Goal: Register for event/course

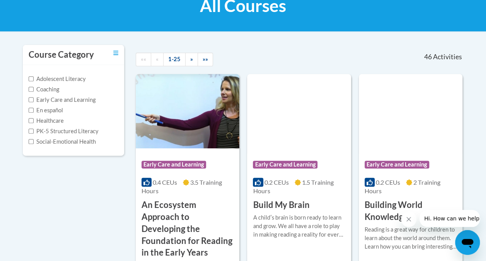
scroll to position [128, 0]
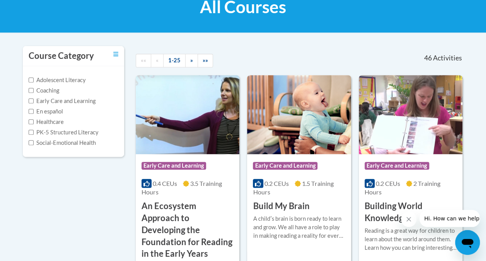
click at [113, 55] on div "Course Category" at bounding box center [74, 56] width 102 height 20
click at [114, 55] on icon "Toggle collapse" at bounding box center [115, 54] width 5 height 6
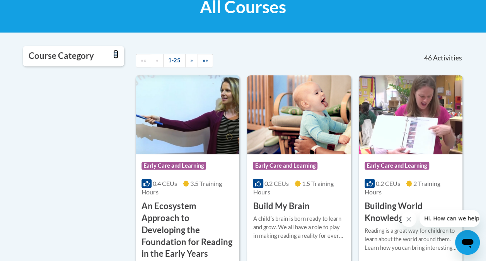
click at [114, 56] on icon "Toggle collapse" at bounding box center [115, 54] width 5 height 4
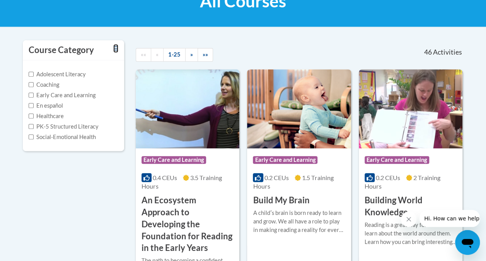
scroll to position [133, 0]
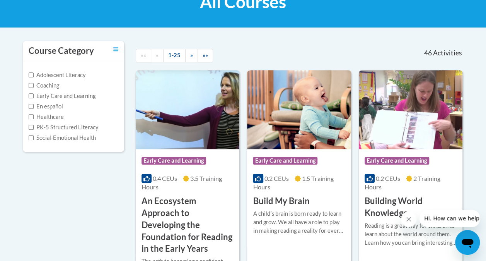
click at [48, 47] on h3 "Course Category" at bounding box center [61, 51] width 65 height 12
click at [71, 131] on label "PK-5 Structured Literacy" at bounding box center [64, 127] width 70 height 9
click at [34, 130] on input "PK-5 Structured Literacy" at bounding box center [31, 127] width 5 height 5
checkbox input "true"
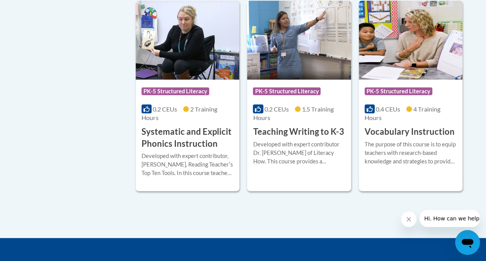
scroll to position [852, 0]
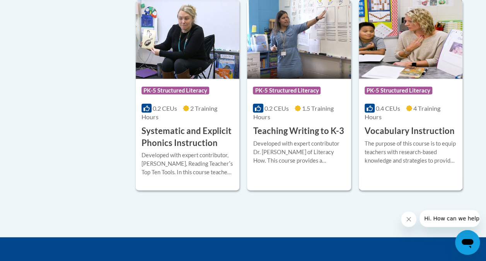
click at [392, 137] on div "More Info Start The purpose of this course is to equip teachers with research-b…" at bounding box center [411, 156] width 104 height 39
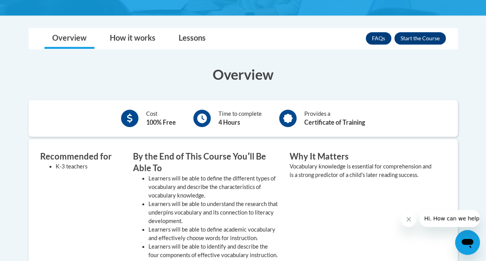
scroll to position [187, 0]
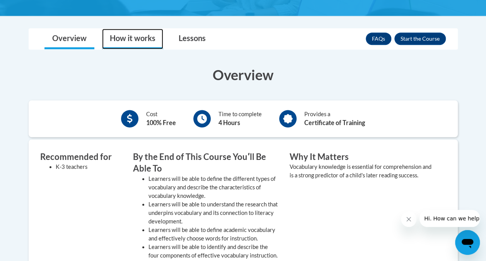
click at [150, 40] on link "How it works" at bounding box center [132, 39] width 61 height 20
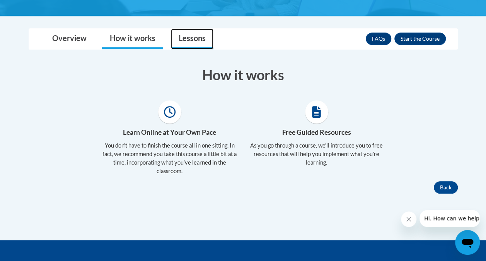
click at [188, 38] on link "Lessons" at bounding box center [192, 39] width 43 height 20
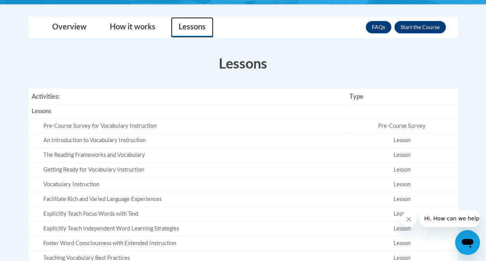
scroll to position [199, 0]
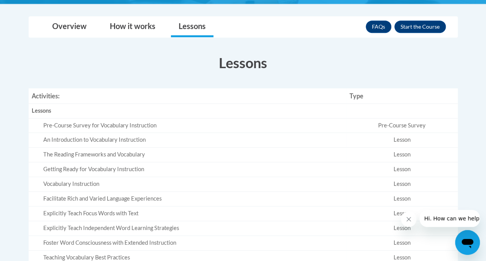
click at [134, 135] on td "An Introduction to Vocabulary Instruction" at bounding box center [188, 140] width 318 height 15
click at [412, 25] on button "Enroll" at bounding box center [419, 26] width 51 height 12
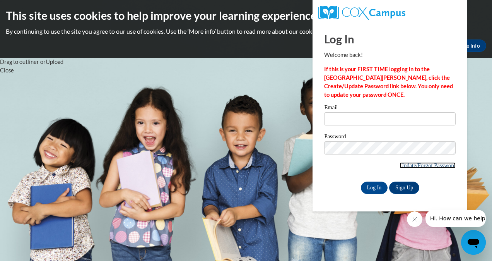
click at [419, 166] on link "Update/Forgot Password" at bounding box center [427, 165] width 56 height 6
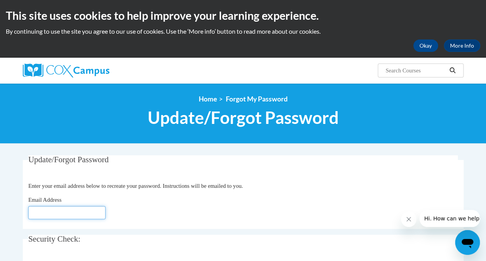
click at [42, 217] on input "Email Address" at bounding box center [66, 212] width 77 height 13
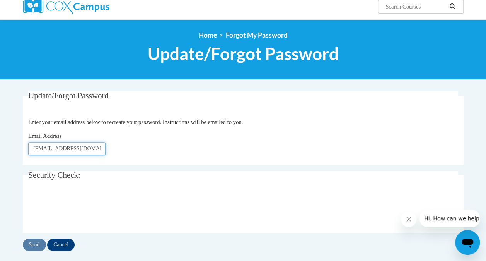
scroll to position [65, 0]
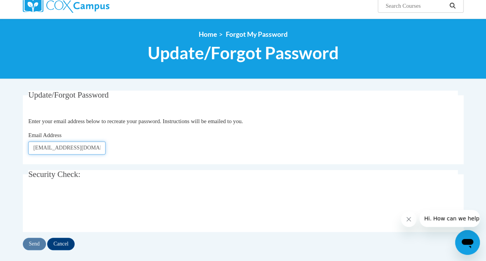
type input "rohle7750@my.uwstout.edu"
click at [39, 246] on input "Send" at bounding box center [34, 243] width 23 height 12
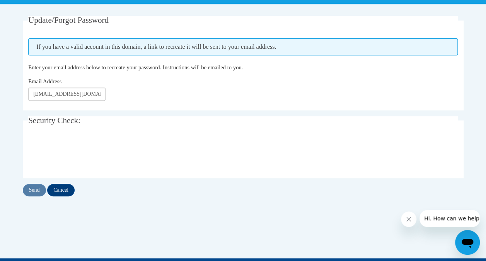
scroll to position [140, 0]
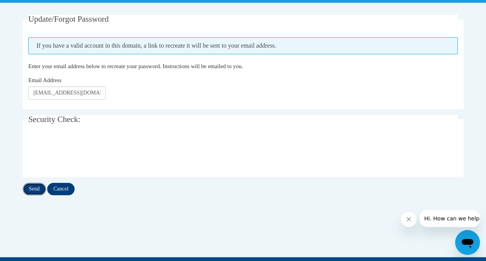
click at [38, 184] on input "Send" at bounding box center [34, 189] width 23 height 12
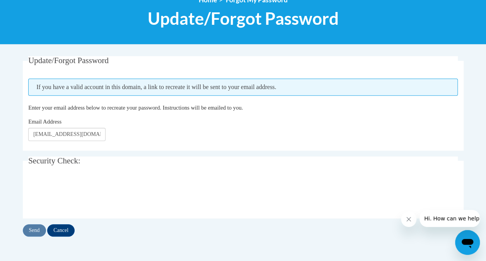
scroll to position [99, 0]
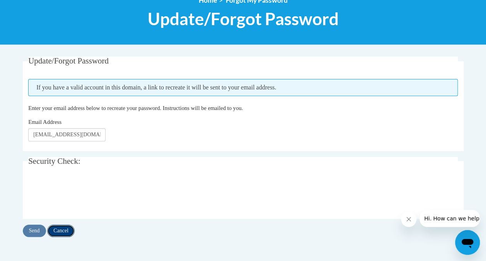
click at [70, 233] on input "Cancel" at bounding box center [60, 230] width 27 height 12
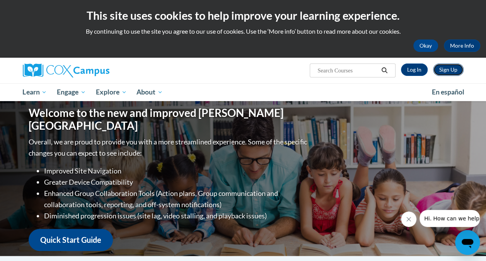
click at [449, 67] on link "Sign Up" at bounding box center [448, 69] width 31 height 12
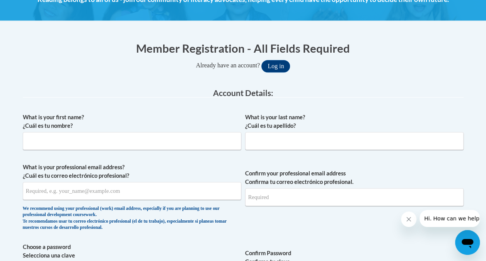
scroll to position [138, 0]
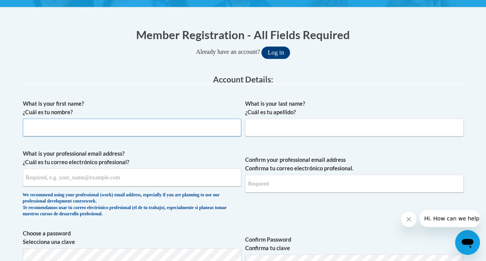
click at [166, 118] on input "What is your first name? ¿Cuál es tu nombre?" at bounding box center [132, 127] width 219 height 18
type input "Liz"
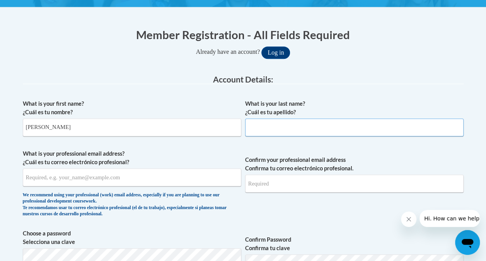
click at [271, 121] on input "What is your last name? ¿Cuál es tu apellido?" at bounding box center [354, 127] width 219 height 18
type input "Rohl"
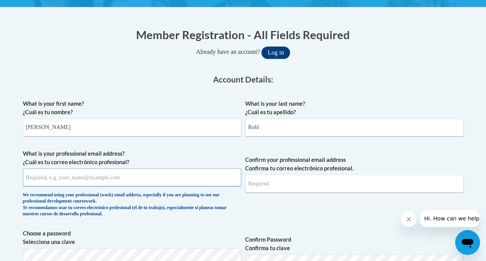
click at [106, 179] on input "What is your professional email address? ¿Cuál es tu correo electrónico profesi…" at bounding box center [132, 177] width 219 height 18
type input "rohle7750@my.uwstout.edu"
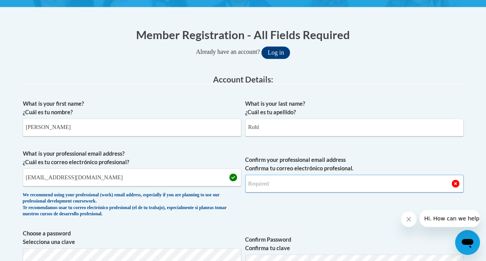
click at [285, 186] on input "Confirm your professional email address Confirma tu correo electrónico profesio…" at bounding box center [354, 183] width 219 height 18
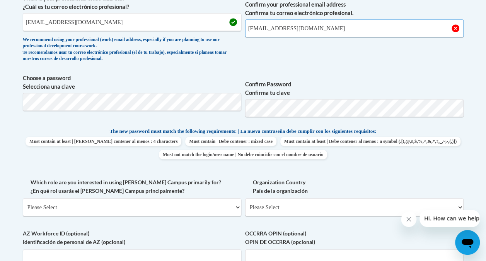
scroll to position [292, 0]
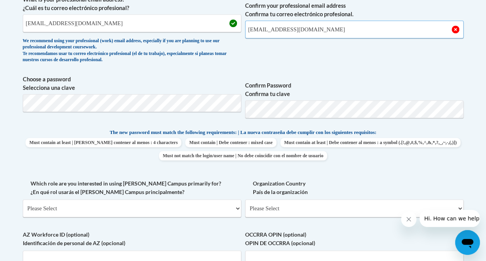
type input "rohle7750@my.uwstout.edu"
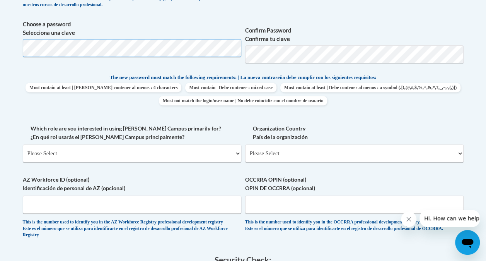
scroll to position [351, 0]
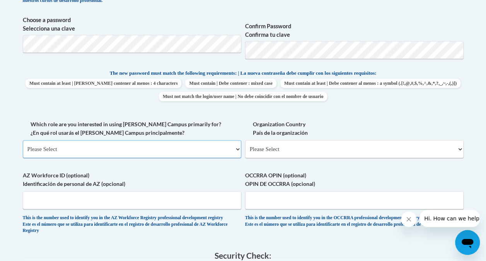
click at [219, 147] on select "Please Select College/University | Colegio/Universidad Community/Nonprofit Part…" at bounding box center [132, 149] width 219 height 18
select select "5a18ea06-2b54-4451-96f2-d152daf9eac5"
click at [23, 140] on select "Please Select College/University | Colegio/Universidad Community/Nonprofit Part…" at bounding box center [132, 149] width 219 height 18
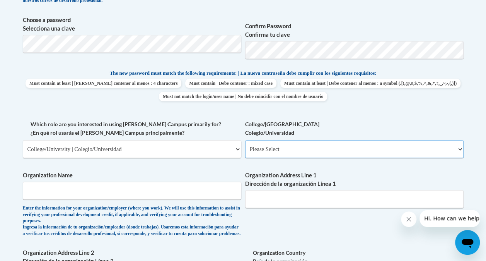
click at [286, 145] on select "Please Select College/University Staff | Empleado universitario College/Univers…" at bounding box center [354, 149] width 219 height 18
select select "99b32b07-cffc-426c-8bf6-0cd77760d84b"
click at [245, 140] on select "Please Select College/University Staff | Empleado universitario College/Univers…" at bounding box center [354, 149] width 219 height 18
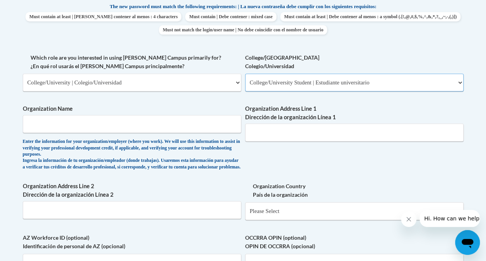
scroll to position [417, 0]
click at [188, 126] on input "Organization Name" at bounding box center [132, 124] width 219 height 18
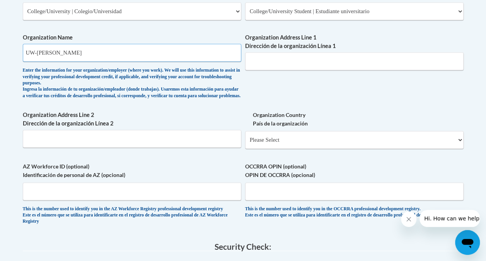
scroll to position [484, 0]
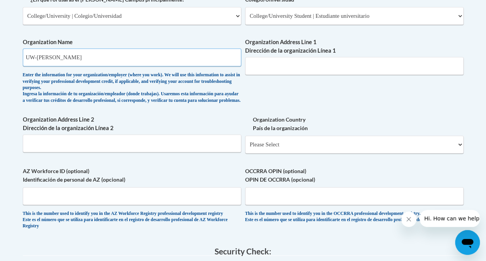
type input "UW-Stout"
click at [277, 65] on input "Organization Address Line 1 Dirección de la organización Línea 1" at bounding box center [354, 66] width 219 height 18
type input "1515 6th St E"
click at [165, 150] on input "Organization Address Line 2 Dirección de la organización Línea 2" at bounding box center [132, 143] width 219 height 18
type input "Menomonie WI 54751"
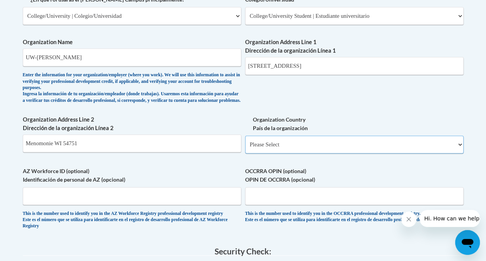
click at [254, 147] on select "Please Select United States | Estados Unidos Outside of the United States | Fue…" at bounding box center [354, 144] width 219 height 18
select select "ad49bcad-a171-4b2e-b99c-48b446064914"
click at [245, 142] on select "Please Select United States | Estados Unidos Outside of the United States | Fue…" at bounding box center [354, 144] width 219 height 18
select select
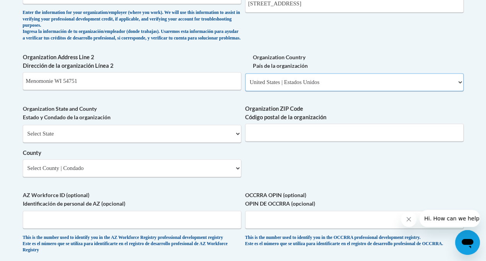
scroll to position [546, 0]
click at [228, 141] on select "Select State Alabama Alaska Arizona Arkansas California Colorado Connecticut De…" at bounding box center [132, 134] width 219 height 18
select select "Wisconsin"
click at [23, 131] on select "Select State Alabama Alaska Arizona Arkansas California Colorado Connecticut De…" at bounding box center [132, 134] width 219 height 18
click at [264, 139] on input "Organization ZIP Code Código postal de la organización" at bounding box center [354, 133] width 219 height 18
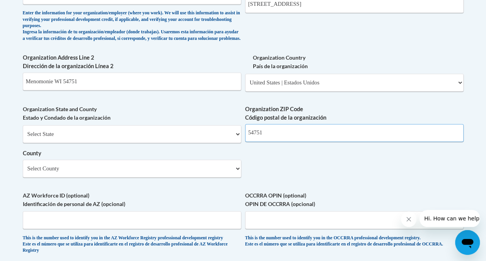
type input "54751"
click at [217, 177] on select "Select County Adams Ashland Barron Bayfield Brown Buffalo Burnett Calumet Chipp…" at bounding box center [132, 168] width 219 height 18
select select "Dunn"
click at [23, 165] on select "Select County Adams Ashland Barron Bayfield Brown Buffalo Burnett Calumet Chipp…" at bounding box center [132, 168] width 219 height 18
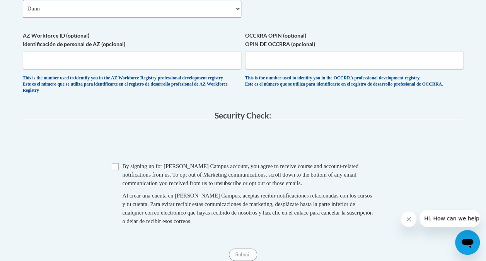
scroll to position [723, 0]
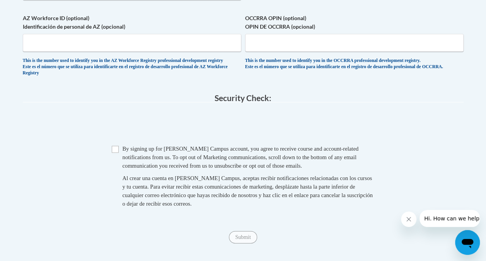
click at [153, 168] on span "By signing up for a Cox Campus account, you agree to receive course and account…" at bounding box center [241, 156] width 236 height 23
click at [111, 162] on div "Checkbox By signing up for a Cox Campus account, you agree to receive course an…" at bounding box center [243, 179] width 441 height 71
click at [118, 152] on input "Checkbox" at bounding box center [115, 148] width 7 height 7
checkbox input "true"
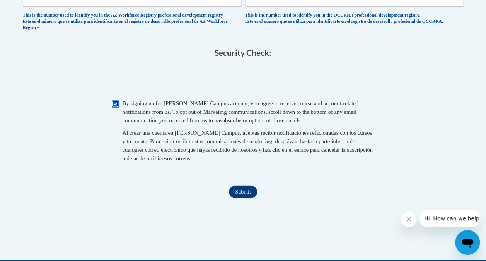
scroll to position [770, 0]
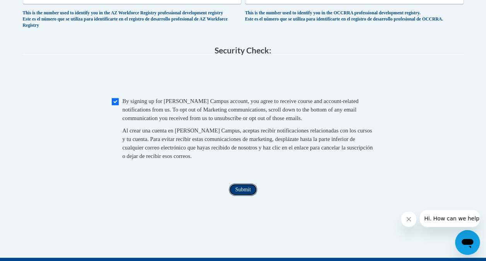
click at [244, 196] on input "Submit" at bounding box center [243, 189] width 28 height 12
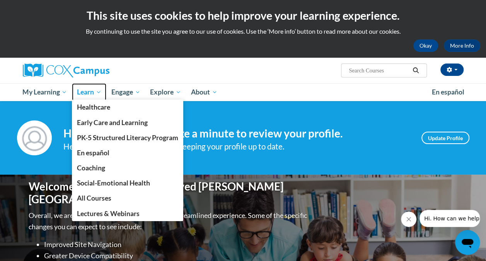
click at [87, 92] on span "Learn" at bounding box center [89, 91] width 24 height 9
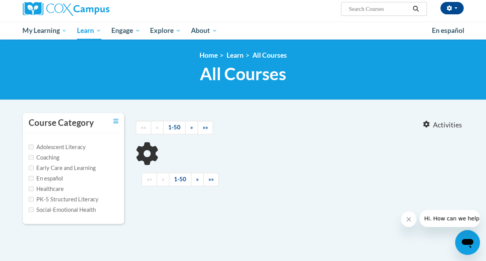
scroll to position [63, 0]
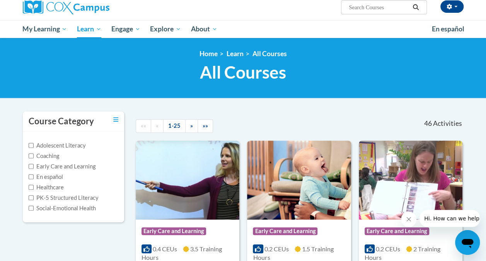
click at [36, 200] on label "PK-5 Structured Literacy" at bounding box center [64, 197] width 70 height 9
click at [34, 200] on input "PK-5 Structured Literacy" at bounding box center [31, 197] width 5 height 5
checkbox input "true"
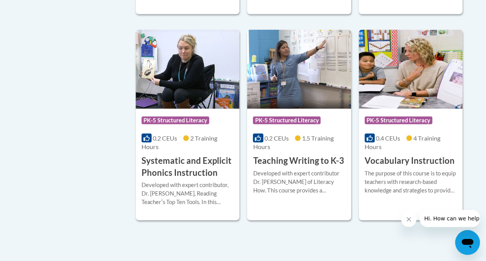
scroll to position [821, 0]
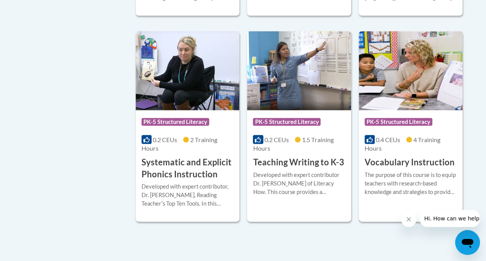
click at [454, 155] on div "Course Category: PK-5 Structured Literacy 0.4 CEUs 4 Training Hours COURSE Voca…" at bounding box center [411, 139] width 104 height 58
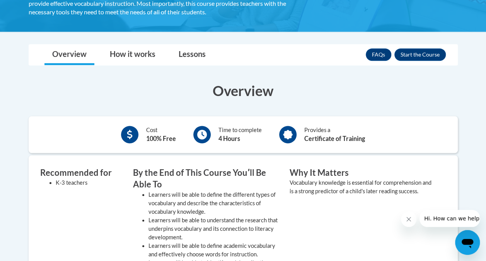
scroll to position [170, 0]
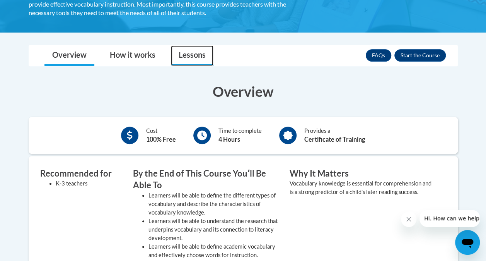
click at [182, 51] on link "Lessons" at bounding box center [192, 55] width 43 height 20
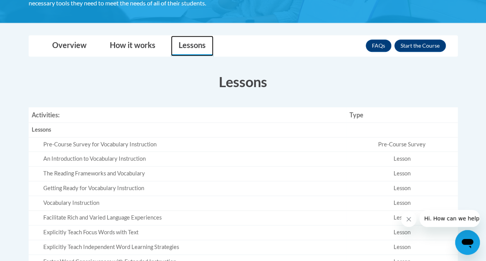
scroll to position [179, 0]
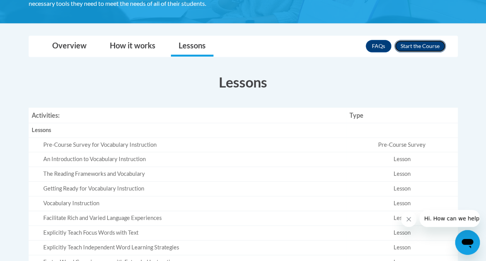
click at [407, 45] on button "Enroll" at bounding box center [419, 46] width 51 height 12
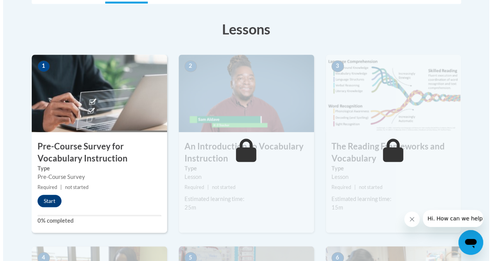
scroll to position [206, 0]
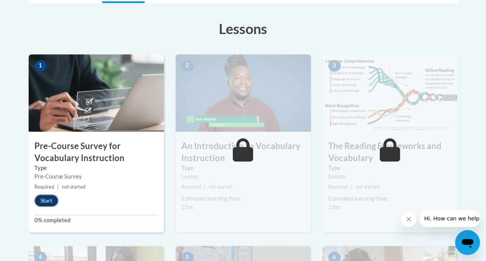
click at [42, 199] on button "Start" at bounding box center [46, 200] width 24 height 12
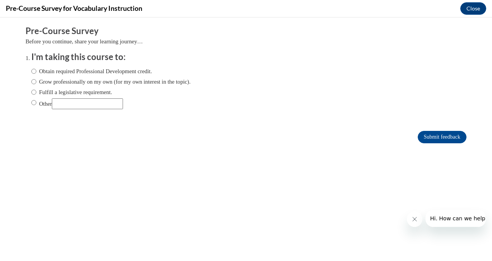
scroll to position [0, 0]
click at [356, 72] on div "Obtain required Professional Development credit. Grow professionally on my own …" at bounding box center [251, 89] width 441 height 52
click at [88, 90] on label "Fulfill a legislative requirement." at bounding box center [71, 92] width 81 height 9
click at [36, 90] on input "Fulfill a legislative requirement." at bounding box center [33, 92] width 5 height 9
radio input "true"
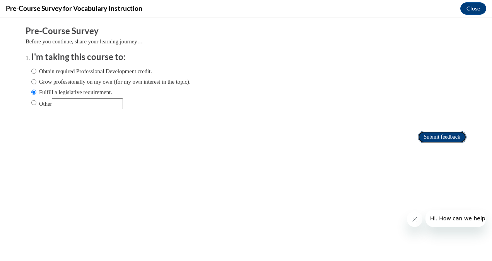
click at [418, 137] on input "Submit feedback" at bounding box center [442, 137] width 49 height 12
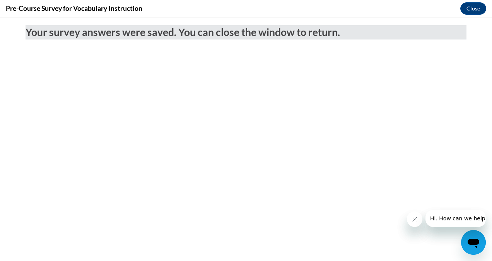
click at [304, 73] on div "Your survey answers were saved. You can close the window to return." at bounding box center [246, 53] width 452 height 72
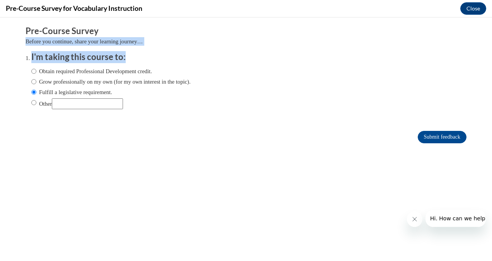
drag, startPoint x: 58, startPoint y: 26, endPoint x: 228, endPoint y: 54, distance: 172.2
click at [228, 54] on div "Pre-Course Survey Before you continue, share your learning journey… I'm taking …" at bounding box center [246, 73] width 441 height 96
click at [228, 54] on h3 "I'm taking this course to:" at bounding box center [251, 57] width 441 height 12
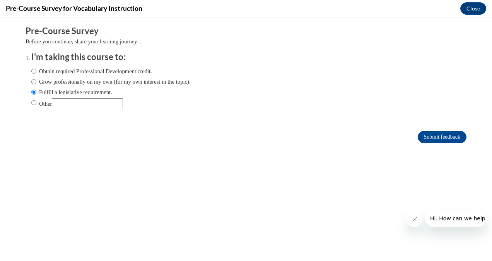
click at [209, 75] on div "Obtain required Professional Development credit. Grow professionally on my own …" at bounding box center [251, 89] width 441 height 52
click at [470, 5] on button "Close" at bounding box center [473, 8] width 26 height 12
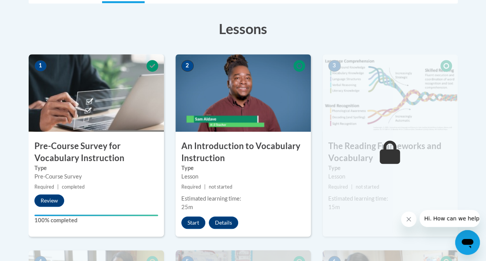
click at [278, 200] on div "Estimated learning time:" at bounding box center [243, 198] width 124 height 9
click at [184, 226] on button "Start" at bounding box center [193, 222] width 24 height 12
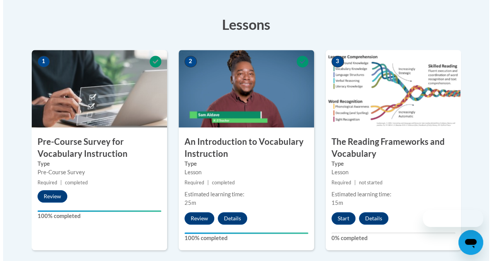
scroll to position [211, 0]
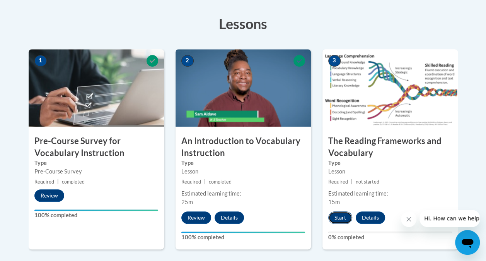
click at [341, 220] on button "Start" at bounding box center [340, 217] width 24 height 12
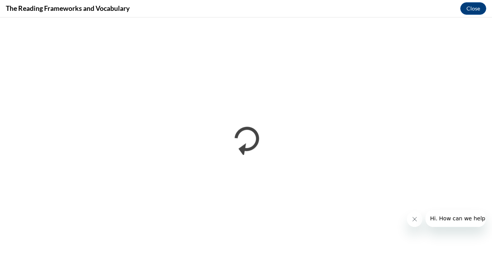
scroll to position [0, 0]
